Goal: Information Seeking & Learning: Learn about a topic

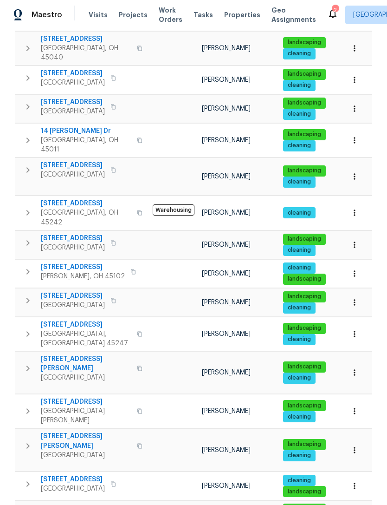
scroll to position [189, 0]
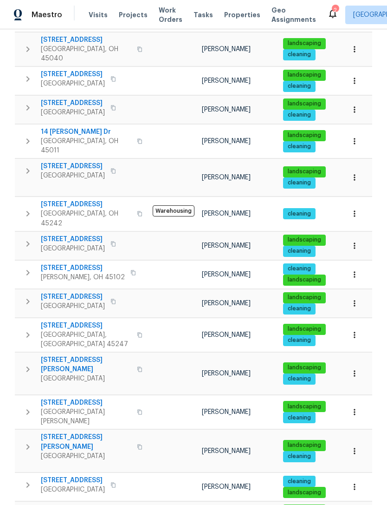
click at [73, 398] on span "[STREET_ADDRESS]" at bounding box center [86, 402] width 91 height 9
click at [236, 13] on span "Properties" at bounding box center [242, 14] width 36 height 9
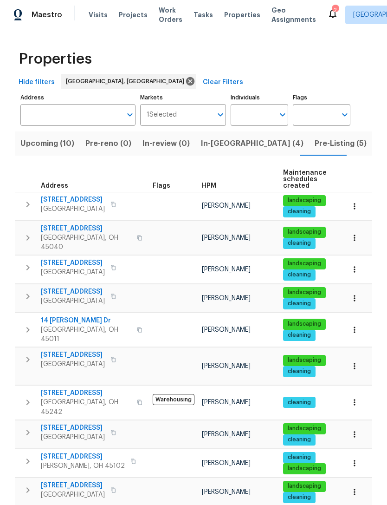
click at [315, 144] on span "Pre-Listing (5)" at bounding box center [341, 143] width 52 height 13
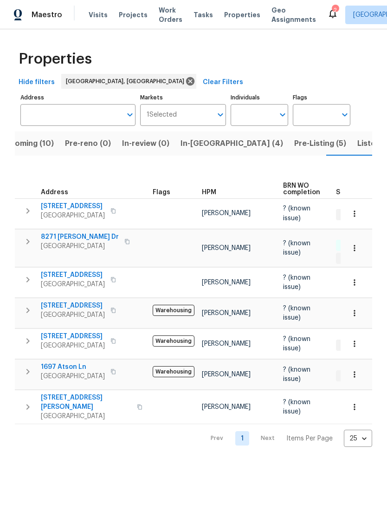
click at [358, 139] on span "Listed (17)" at bounding box center [377, 143] width 38 height 13
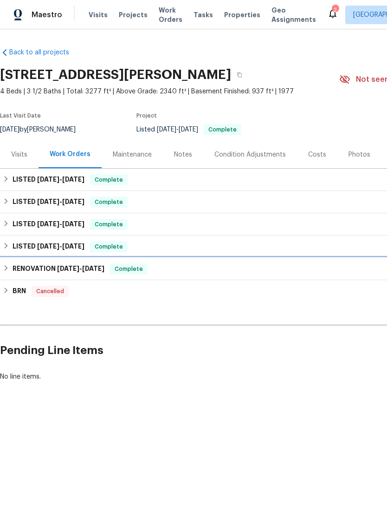
click at [28, 261] on div "RENOVATION [DATE] - [DATE] Complete" at bounding box center [262, 269] width 525 height 22
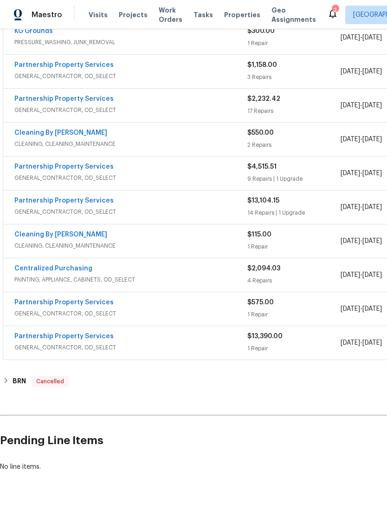
scroll to position [581, 0]
click at [72, 336] on link "Partnership Property Services" at bounding box center [63, 337] width 99 height 7
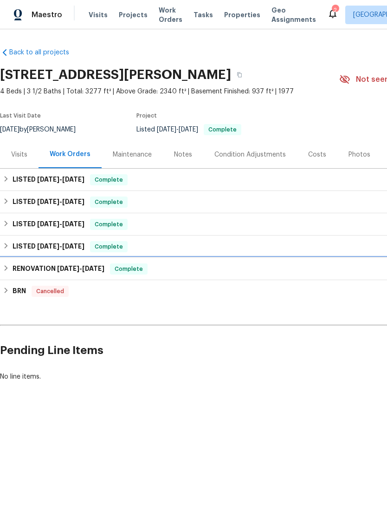
click at [13, 265] on h6 "RENOVATION [DATE] - [DATE]" at bounding box center [59, 268] width 92 height 11
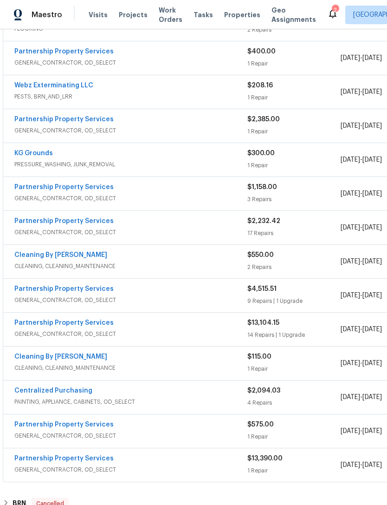
scroll to position [462, 2]
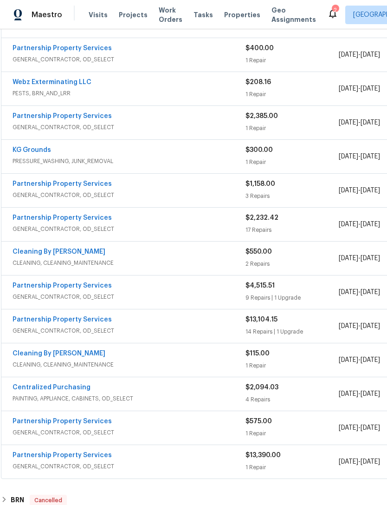
click at [52, 321] on link "Partnership Property Services" at bounding box center [62, 319] width 99 height 7
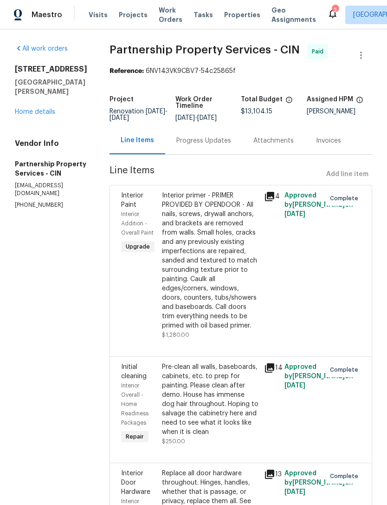
click at [19, 94] on div "[STREET_ADDRESS][PERSON_NAME][PERSON_NAME] Home details" at bounding box center [51, 91] width 72 height 52
click at [40, 96] on div "[STREET_ADDRESS][PERSON_NAME][PERSON_NAME] Home details" at bounding box center [51, 91] width 72 height 52
click at [35, 109] on link "Home details" at bounding box center [35, 112] width 40 height 7
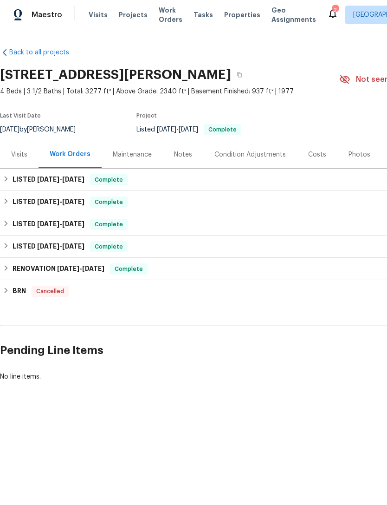
click at [324, 150] on div "Costs" at bounding box center [317, 154] width 40 height 27
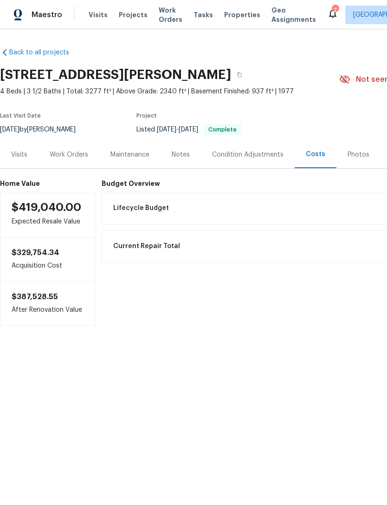
click at [25, 157] on div "Visits" at bounding box center [19, 154] width 16 height 9
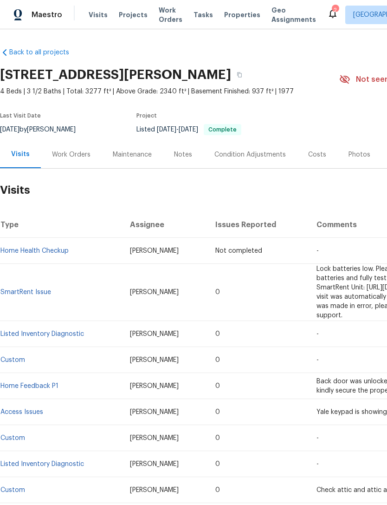
click at [189, 155] on div "Notes" at bounding box center [183, 154] width 18 height 9
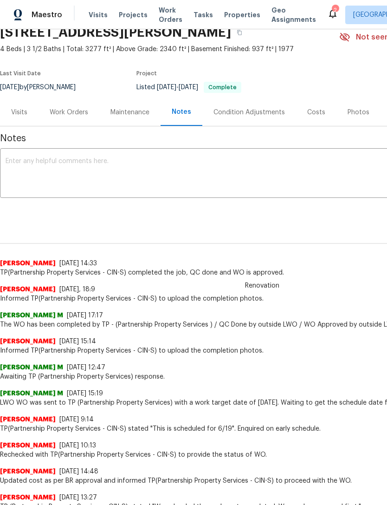
scroll to position [5, 0]
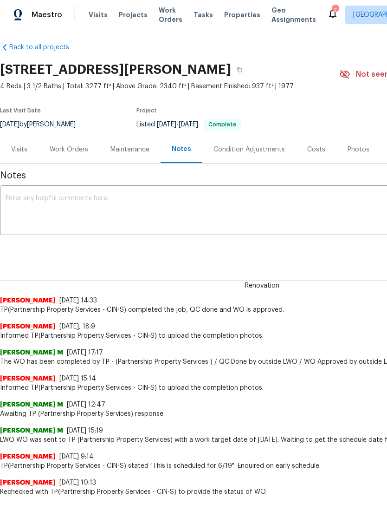
click at [81, 143] on div "Work Orders" at bounding box center [69, 149] width 61 height 27
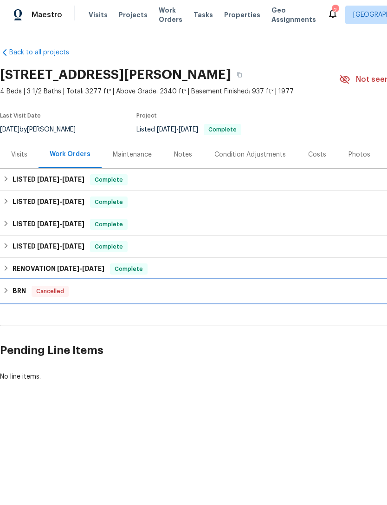
click at [16, 294] on h6 "BRN" at bounding box center [19, 291] width 13 height 11
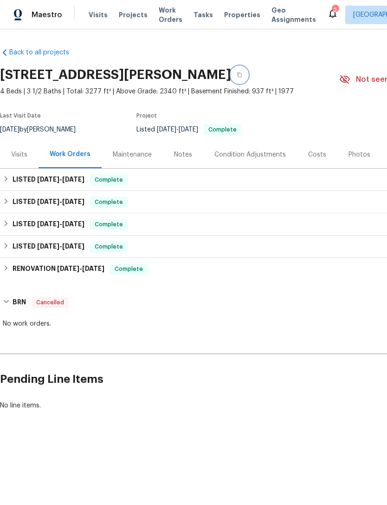
click at [242, 73] on icon "button" at bounding box center [239, 74] width 5 height 5
click at [24, 156] on div "Visits" at bounding box center [19, 154] width 16 height 9
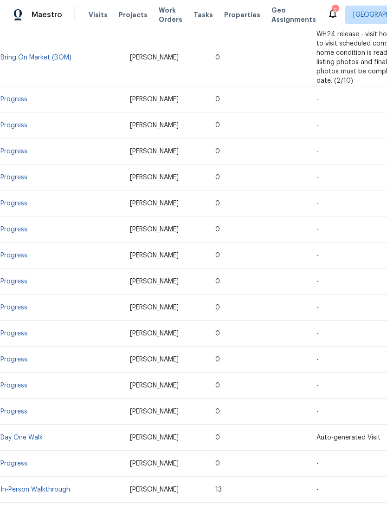
scroll to position [555, 0]
click at [54, 486] on link "In-Person Walkthrough" at bounding box center [35, 489] width 70 height 7
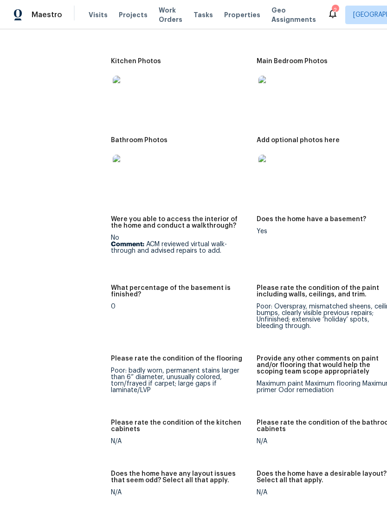
scroll to position [1335, 2]
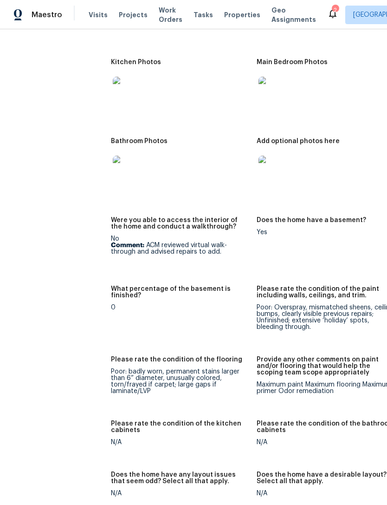
click at [113, 156] on img at bounding box center [128, 171] width 30 height 30
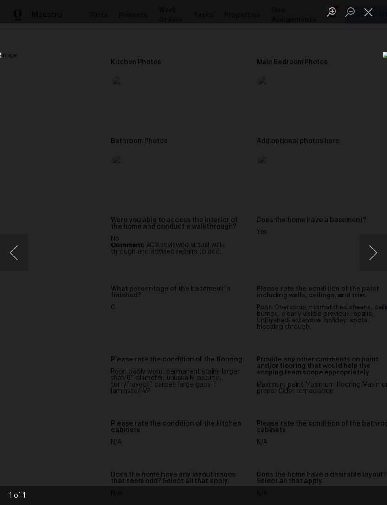
click at [370, 9] on button "Close lightbox" at bounding box center [369, 12] width 19 height 16
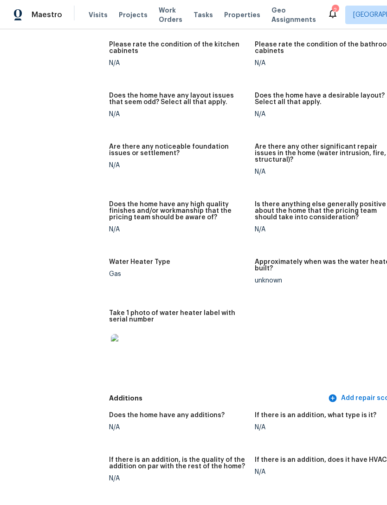
scroll to position [1714, 4]
click at [111, 340] on img at bounding box center [126, 349] width 30 height 30
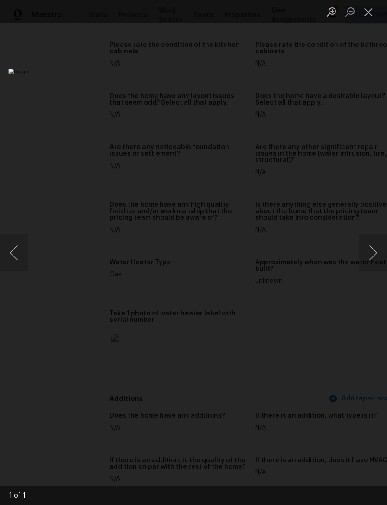
click at [377, 5] on button "Close lightbox" at bounding box center [369, 12] width 19 height 16
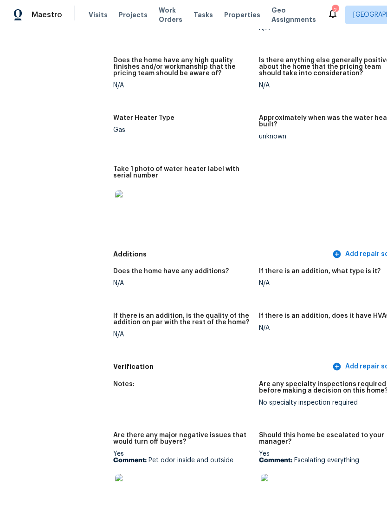
scroll to position [1858, 0]
click at [119, 190] on img at bounding box center [130, 205] width 30 height 30
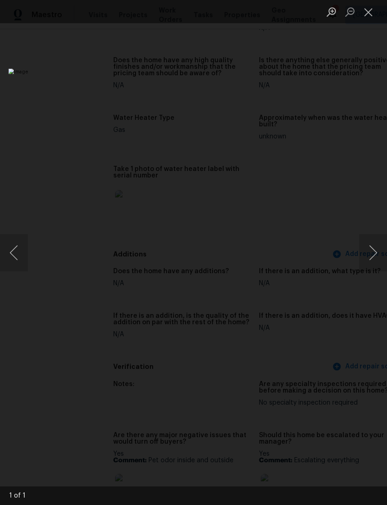
click at [122, 180] on img "Lightbox" at bounding box center [149, 253] width 282 height 368
click at [366, 10] on button "Close lightbox" at bounding box center [369, 12] width 19 height 16
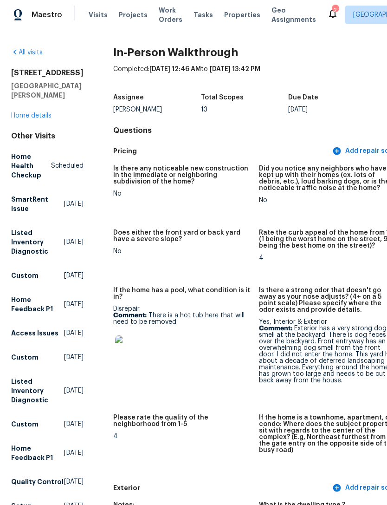
scroll to position [0, 0]
click at [121, 353] on img at bounding box center [130, 350] width 30 height 30
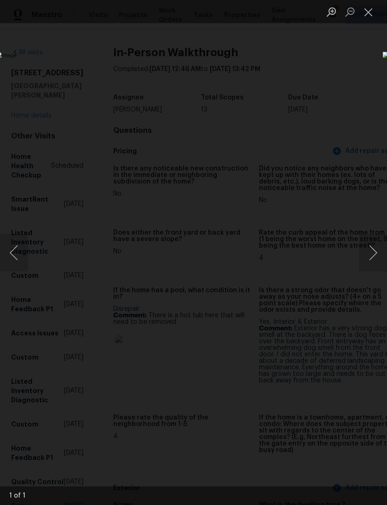
click at [373, 250] on button "Next image" at bounding box center [374, 252] width 28 height 37
click at [373, 247] on button "Next image" at bounding box center [374, 252] width 28 height 37
click at [376, 8] on button "Close lightbox" at bounding box center [369, 12] width 19 height 16
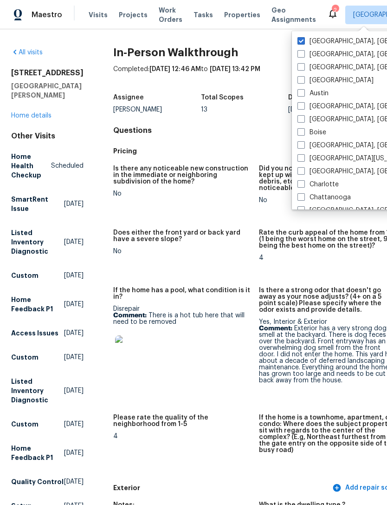
click at [238, 126] on h4 "Questions" at bounding box center [259, 130] width 292 height 9
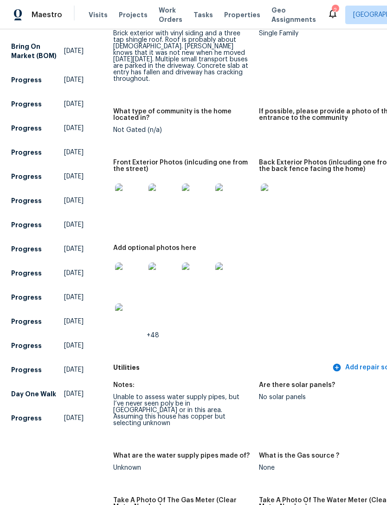
scroll to position [484, 0]
click at [116, 193] on img at bounding box center [130, 198] width 30 height 30
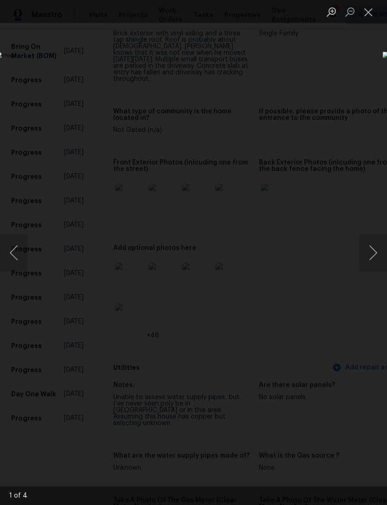
click at [374, 11] on button "Close lightbox" at bounding box center [369, 12] width 19 height 16
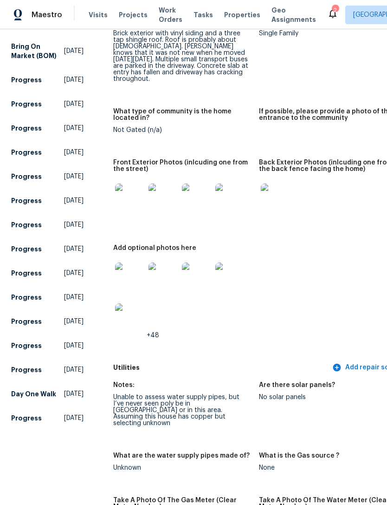
click at [121, 264] on img at bounding box center [130, 277] width 30 height 30
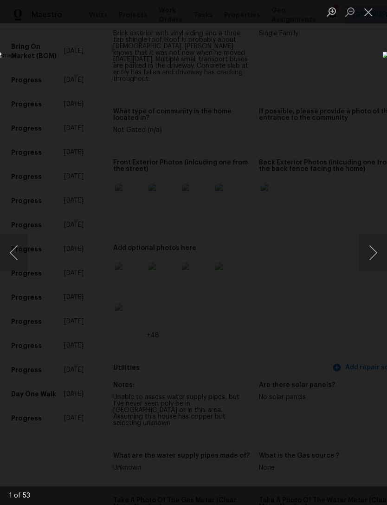
click at [371, 254] on button "Next image" at bounding box center [374, 252] width 28 height 37
click at [371, 249] on button "Next image" at bounding box center [374, 252] width 28 height 37
click at [382, 244] on button "Next image" at bounding box center [374, 252] width 28 height 37
click at [374, 254] on button "Next image" at bounding box center [374, 252] width 28 height 37
click at [377, 249] on button "Next image" at bounding box center [374, 252] width 28 height 37
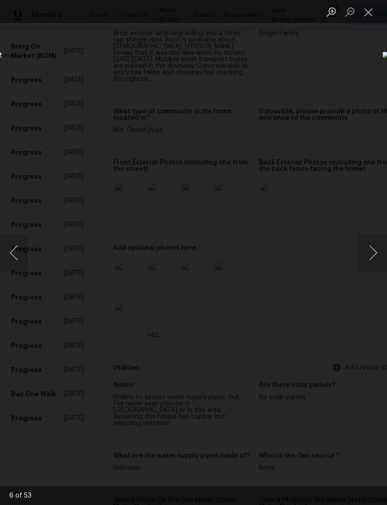
click at [373, 251] on button "Next image" at bounding box center [374, 252] width 28 height 37
click at [373, 252] on button "Next image" at bounding box center [374, 252] width 28 height 37
click at [373, 253] on button "Next image" at bounding box center [374, 252] width 28 height 37
click at [373, 251] on button "Next image" at bounding box center [374, 252] width 28 height 37
click at [374, 252] on button "Next image" at bounding box center [374, 252] width 28 height 37
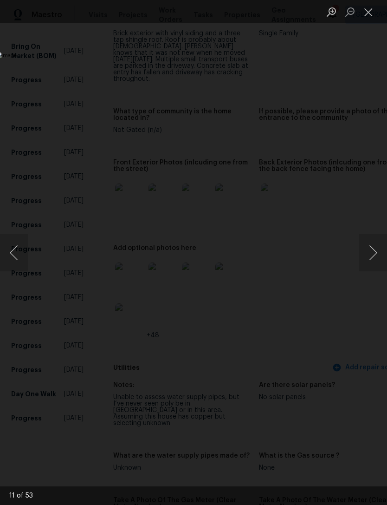
click at [374, 253] on button "Next image" at bounding box center [374, 252] width 28 height 37
click at [377, 249] on button "Next image" at bounding box center [374, 252] width 28 height 37
click at [373, 251] on button "Next image" at bounding box center [374, 252] width 28 height 37
click at [376, 250] on button "Next image" at bounding box center [374, 252] width 28 height 37
click at [374, 253] on button "Next image" at bounding box center [374, 252] width 28 height 37
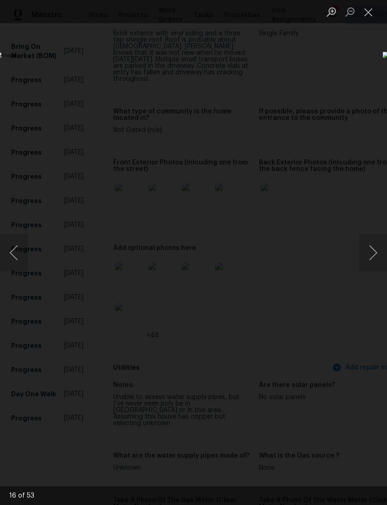
click at [373, 253] on button "Next image" at bounding box center [374, 252] width 28 height 37
click at [375, 248] on button "Next image" at bounding box center [374, 252] width 28 height 37
click at [374, 250] on button "Next image" at bounding box center [374, 252] width 28 height 37
click at [374, 251] on button "Next image" at bounding box center [374, 252] width 28 height 37
click at [375, 243] on button "Next image" at bounding box center [374, 252] width 28 height 37
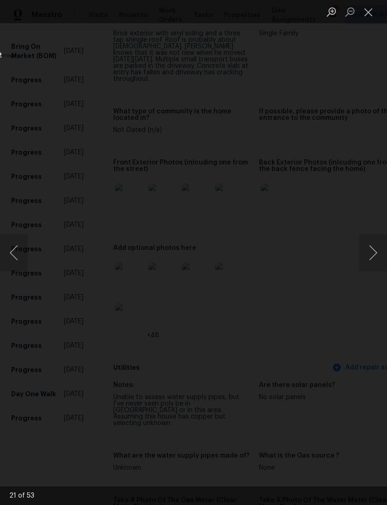
click at [376, 248] on button "Next image" at bounding box center [374, 252] width 28 height 37
click at [370, 254] on button "Next image" at bounding box center [374, 252] width 28 height 37
click at [371, 256] on button "Next image" at bounding box center [374, 252] width 28 height 37
click at [374, 253] on button "Next image" at bounding box center [374, 252] width 28 height 37
click at [377, 250] on button "Next image" at bounding box center [374, 252] width 28 height 37
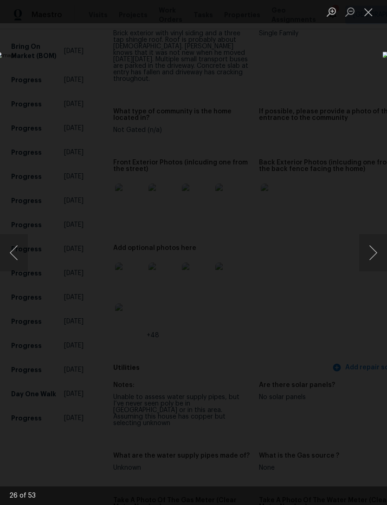
click at [373, 255] on button "Next image" at bounding box center [374, 252] width 28 height 37
click at [376, 248] on button "Next image" at bounding box center [374, 252] width 28 height 37
click at [376, 253] on button "Next image" at bounding box center [374, 252] width 28 height 37
click at [373, 255] on button "Next image" at bounding box center [374, 252] width 28 height 37
click at [377, 253] on button "Next image" at bounding box center [374, 252] width 28 height 37
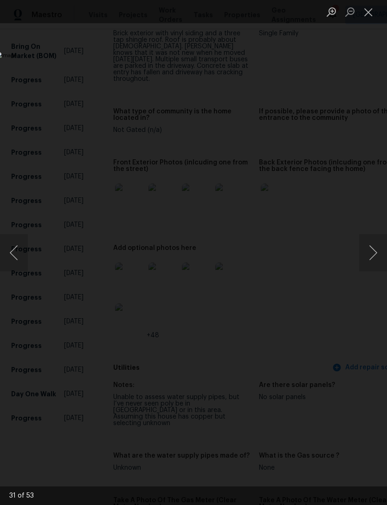
click at [377, 249] on button "Next image" at bounding box center [374, 252] width 28 height 37
click at [382, 249] on button "Next image" at bounding box center [374, 252] width 28 height 37
click at [374, 251] on button "Next image" at bounding box center [374, 252] width 28 height 37
click at [374, 256] on button "Next image" at bounding box center [374, 252] width 28 height 37
click at [374, 250] on button "Next image" at bounding box center [374, 252] width 28 height 37
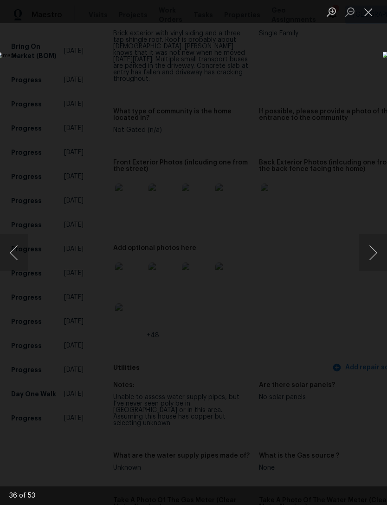
click at [380, 260] on button "Next image" at bounding box center [374, 252] width 28 height 37
click at [372, 258] on button "Next image" at bounding box center [374, 252] width 28 height 37
click at [382, 255] on button "Next image" at bounding box center [374, 252] width 28 height 37
click at [371, 259] on button "Next image" at bounding box center [374, 252] width 28 height 37
click at [375, 255] on button "Next image" at bounding box center [374, 252] width 28 height 37
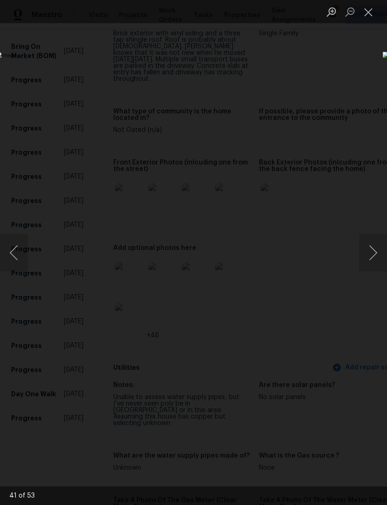
click at [371, 256] on button "Next image" at bounding box center [374, 252] width 28 height 37
click at [375, 251] on button "Next image" at bounding box center [374, 252] width 28 height 37
click at [373, 249] on button "Next image" at bounding box center [374, 252] width 28 height 37
click at [375, 250] on button "Next image" at bounding box center [374, 252] width 28 height 37
click at [376, 251] on button "Next image" at bounding box center [374, 252] width 28 height 37
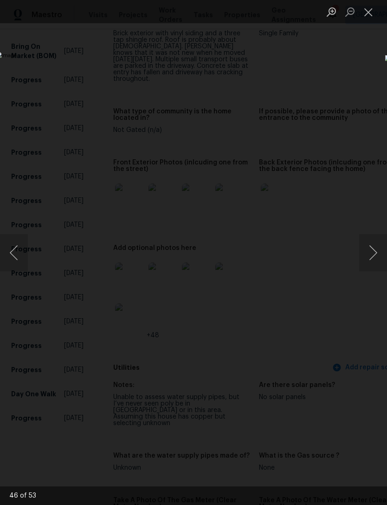
click at [373, 249] on button "Next image" at bounding box center [374, 252] width 28 height 37
click at [377, 251] on button "Next image" at bounding box center [374, 252] width 28 height 37
click at [373, 256] on button "Next image" at bounding box center [374, 252] width 28 height 37
click at [375, 255] on button "Next image" at bounding box center [374, 252] width 28 height 37
click at [372, 253] on button "Next image" at bounding box center [374, 252] width 28 height 37
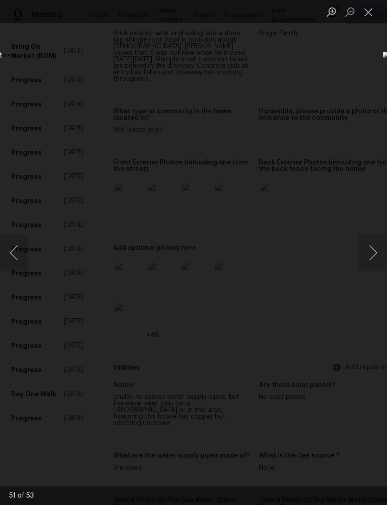
click at [377, 247] on button "Next image" at bounding box center [374, 252] width 28 height 37
click at [375, 250] on button "Next image" at bounding box center [374, 252] width 28 height 37
click at [375, 253] on button "Next image" at bounding box center [374, 252] width 28 height 37
click at [366, 13] on button "Close lightbox" at bounding box center [369, 12] width 19 height 16
